Goal: Transaction & Acquisition: Purchase product/service

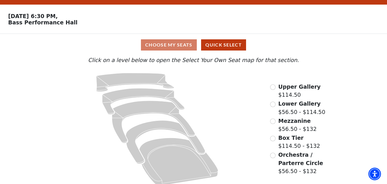
scroll to position [21, 0]
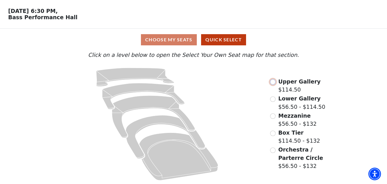
click at [274, 84] on input "Upper Gallery$114.50\a" at bounding box center [272, 81] width 5 height 5
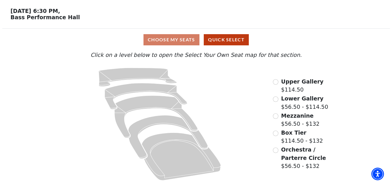
scroll to position [0, 0]
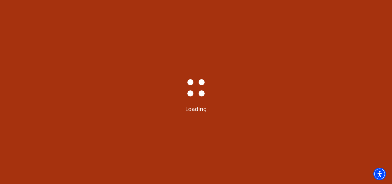
click at [365, 89] on div "Bass-Hall_Loader-Med-Gray Loading" at bounding box center [196, 92] width 392 height 184
click at [336, 99] on div "Bass-Hall_Loader-Med-Gray Loading" at bounding box center [196, 92] width 392 height 184
click at [378, 96] on div "Bass-Hall_Loader-Med-Gray Loading" at bounding box center [196, 92] width 392 height 184
click at [376, 100] on div "Bass-Hall_Loader-Med-Gray Loading" at bounding box center [196, 92] width 392 height 184
click at [339, 73] on div "Bass-Hall_Loader-Med-Gray Loading" at bounding box center [196, 92] width 392 height 184
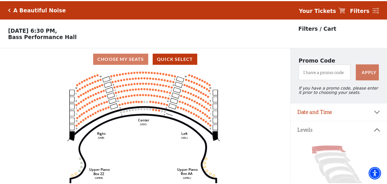
scroll to position [27, 0]
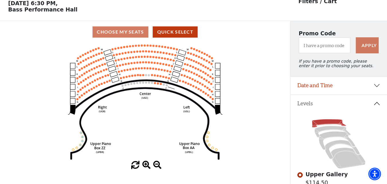
click at [236, 169] on div at bounding box center [145, 165] width 291 height 8
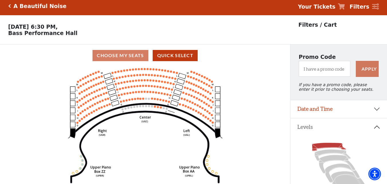
scroll to position [0, 0]
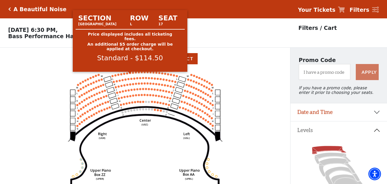
click at [130, 74] on circle at bounding box center [130, 73] width 2 height 2
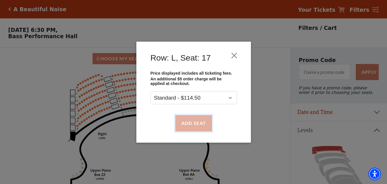
click at [189, 121] on button "Add Seat" at bounding box center [193, 123] width 37 height 16
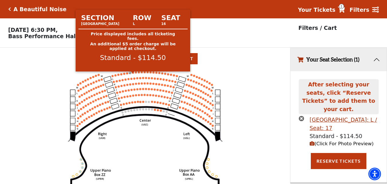
click at [133, 73] on circle at bounding box center [133, 72] width 2 height 2
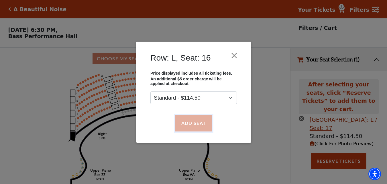
click at [181, 120] on button "Add Seat" at bounding box center [193, 123] width 37 height 16
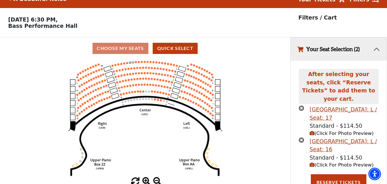
scroll to position [11, 0]
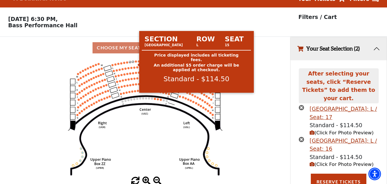
click at [136, 62] on circle at bounding box center [136, 61] width 2 height 2
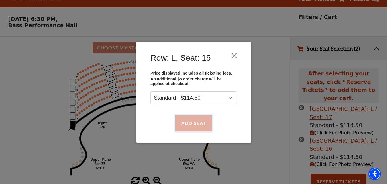
click at [188, 122] on button "Add Seat" at bounding box center [193, 123] width 37 height 16
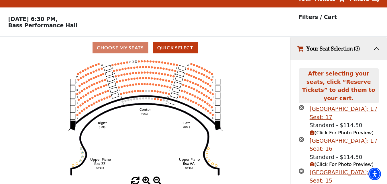
scroll to position [43, 0]
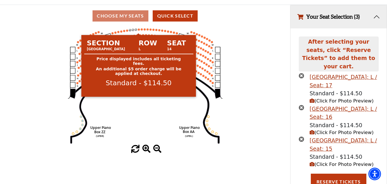
click at [139, 30] on circle at bounding box center [139, 29] width 2 height 2
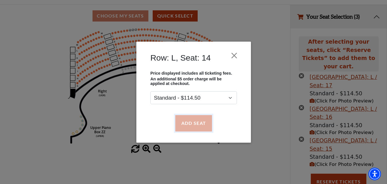
click at [190, 121] on button "Add Seat" at bounding box center [193, 123] width 37 height 16
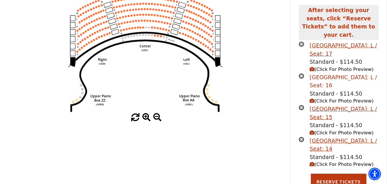
scroll to position [88, 0]
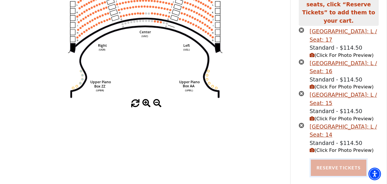
click at [334, 160] on button "Reserve Tickets" at bounding box center [339, 167] width 56 height 16
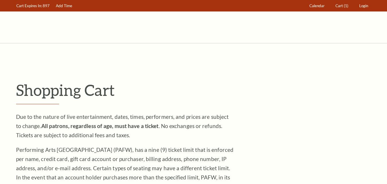
click at [166, 153] on p "Performing Arts [GEOGRAPHIC_DATA] (PAFW), has a nine (9) ticket limit that is e…" at bounding box center [125, 177] width 218 height 64
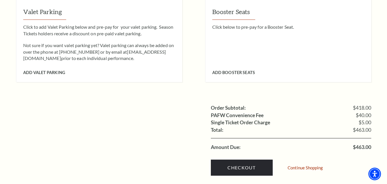
scroll to position [542, 0]
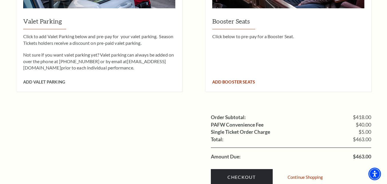
drag, startPoint x: 355, startPoint y: 60, endPoint x: 349, endPoint y: 72, distance: 13.1
click at [355, 60] on div "Booster Seats Click below to pre-pay for a Booster Seat." at bounding box center [289, 44] width 152 height 54
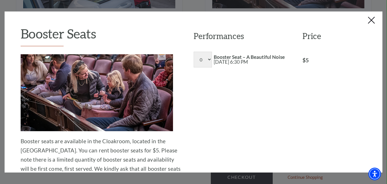
click at [371, 18] on button "Close this dialog window" at bounding box center [372, 20] width 9 height 9
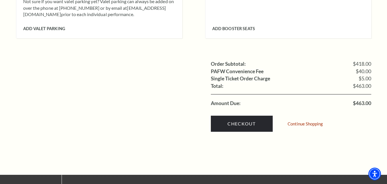
scroll to position [599, 0]
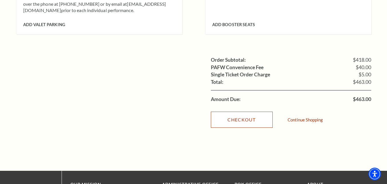
click at [241, 112] on link "Checkout" at bounding box center [242, 120] width 62 height 16
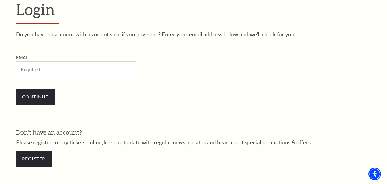
click at [345, 122] on div "Do you have an account with us or not sure if you have one? Enter your email ad…" at bounding box center [194, 102] width 356 height 141
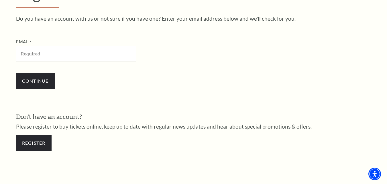
scroll to position [189, 0]
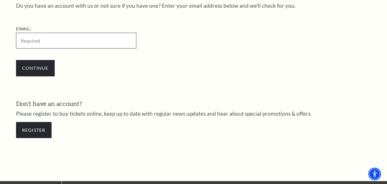
click at [89, 42] on input "Email:" at bounding box center [76, 41] width 120 height 16
type input "mamina.stellardl@gmail.com"
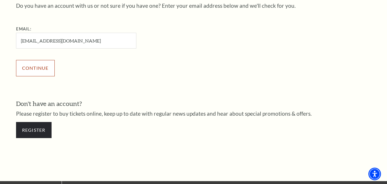
click at [48, 67] on input "Continue" at bounding box center [35, 68] width 39 height 16
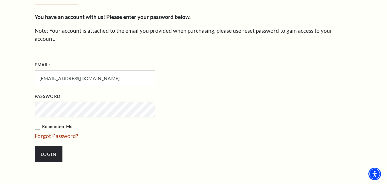
scroll to position [194, 0]
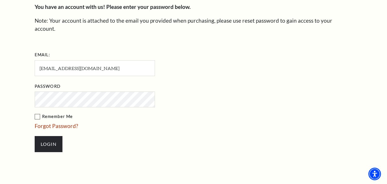
click at [44, 113] on label "Remember Me" at bounding box center [124, 116] width 178 height 7
click at [0, 0] on input "Remember Me" at bounding box center [0, 0] width 0 height 0
click at [42, 136] on input "Login" at bounding box center [49, 144] width 28 height 16
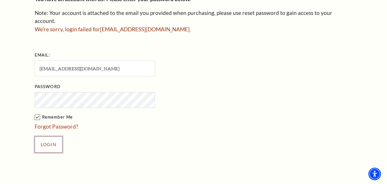
click at [41, 136] on input "Login" at bounding box center [49, 144] width 28 height 16
click at [364, 103] on div "Enter Your Password You have an account with us! Please enter your password bel…" at bounding box center [193, 60] width 387 height 269
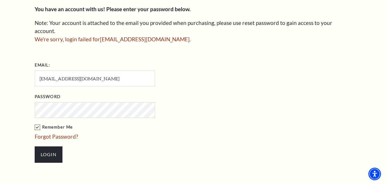
scroll to position [202, 0]
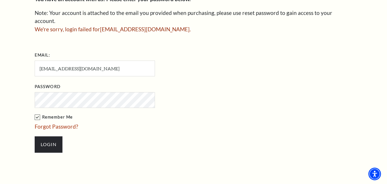
click at [359, 100] on div "Enter Your Password You have an account with us! Please enter your password bel…" at bounding box center [193, 60] width 387 height 269
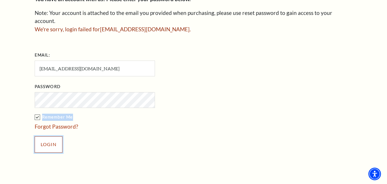
click at [43, 141] on input "Login" at bounding box center [49, 144] width 28 height 16
click at [42, 141] on input "Login" at bounding box center [49, 144] width 28 height 16
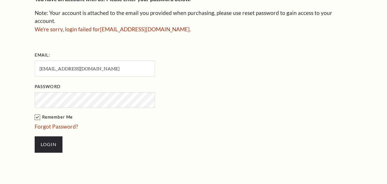
click at [385, 72] on div "Enter Your Password You have an account with us! Please enter your password bel…" at bounding box center [193, 60] width 387 height 269
click at [44, 137] on input "Login" at bounding box center [49, 144] width 28 height 16
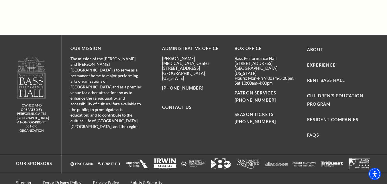
scroll to position [372, 0]
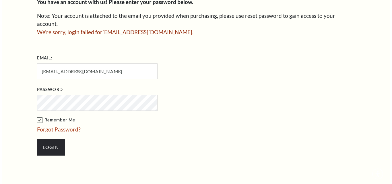
scroll to position [202, 0]
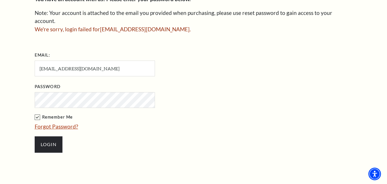
click at [64, 123] on link "Forgot Password?" at bounding box center [57, 126] width 44 height 7
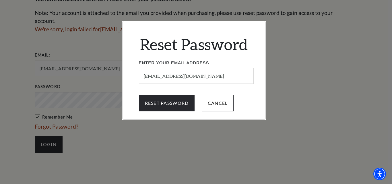
click at [131, 139] on div "Reset Password Enter Your Email Address mamina.stellardl@gmail.com Reset Passwo…" at bounding box center [196, 92] width 392 height 184
drag, startPoint x: 90, startPoint y: 128, endPoint x: 120, endPoint y: 128, distance: 29.8
click at [93, 128] on div "Reset Password Enter Your Email Address mamina.stellardl@gmail.com Reset Passwo…" at bounding box center [196, 92] width 392 height 184
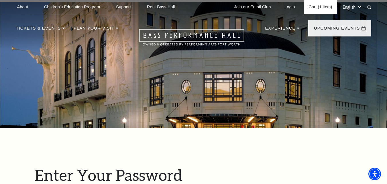
click at [314, 7] on link "Cart (1 item)" at bounding box center [320, 7] width 33 height 14
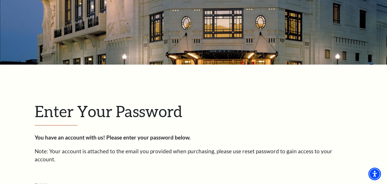
scroll to position [143, 0]
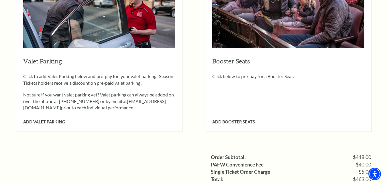
scroll to position [545, 0]
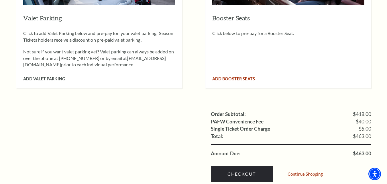
click at [347, 47] on div "Booster Seats Click below to pre-pay for a Booster Seat." at bounding box center [289, 41] width 152 height 54
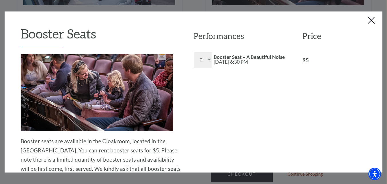
click at [371, 21] on button "Close this dialog window" at bounding box center [372, 20] width 9 height 9
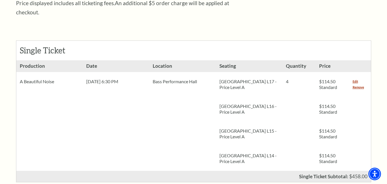
scroll to position [229, 0]
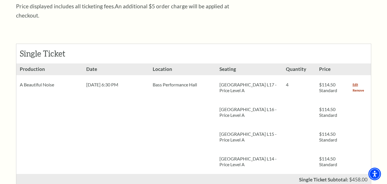
click at [357, 87] on link "Remove" at bounding box center [358, 90] width 11 height 6
click at [359, 87] on link "Remove" at bounding box center [358, 90] width 11 height 6
click at [358, 87] on link "Remove" at bounding box center [358, 90] width 11 height 6
